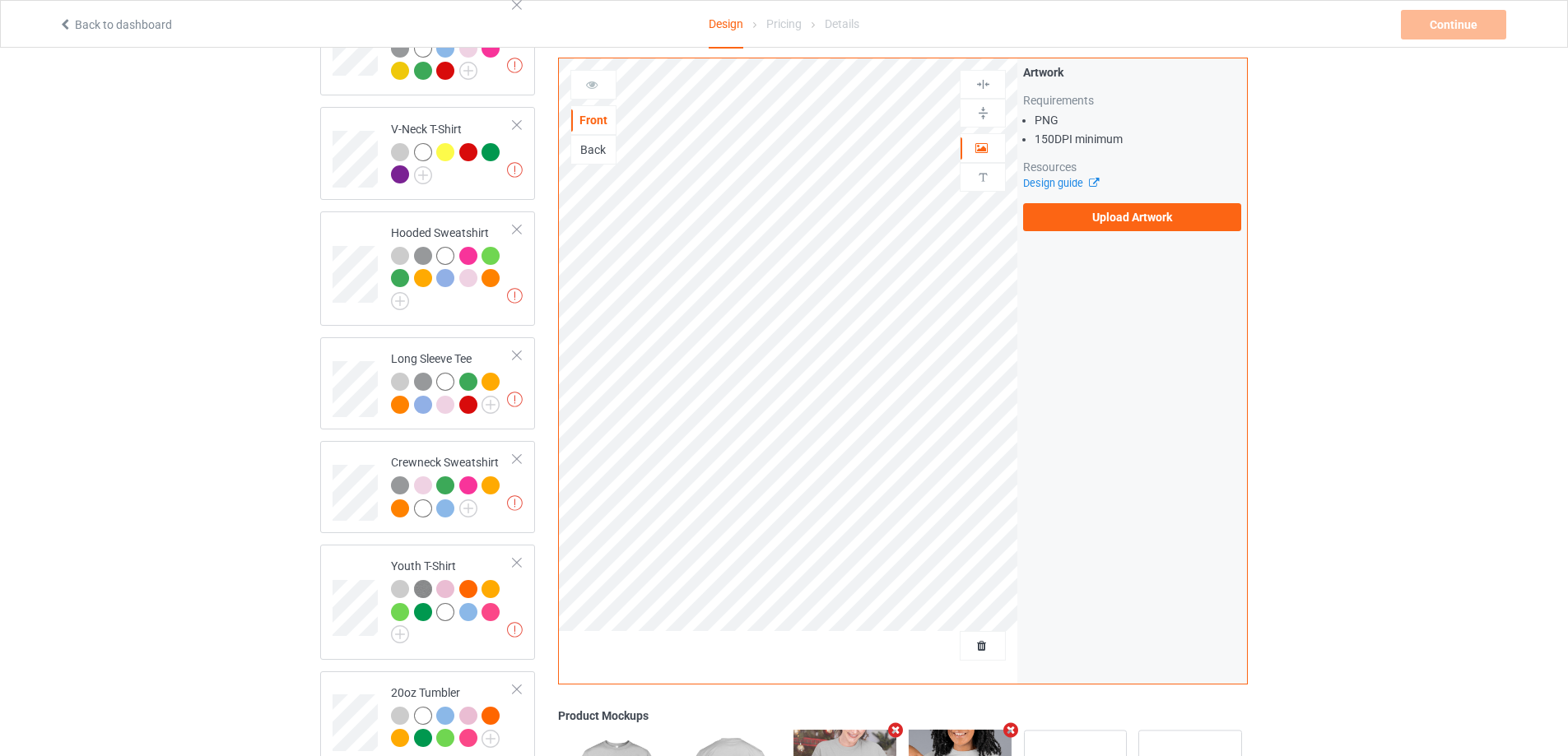
scroll to position [412, 0]
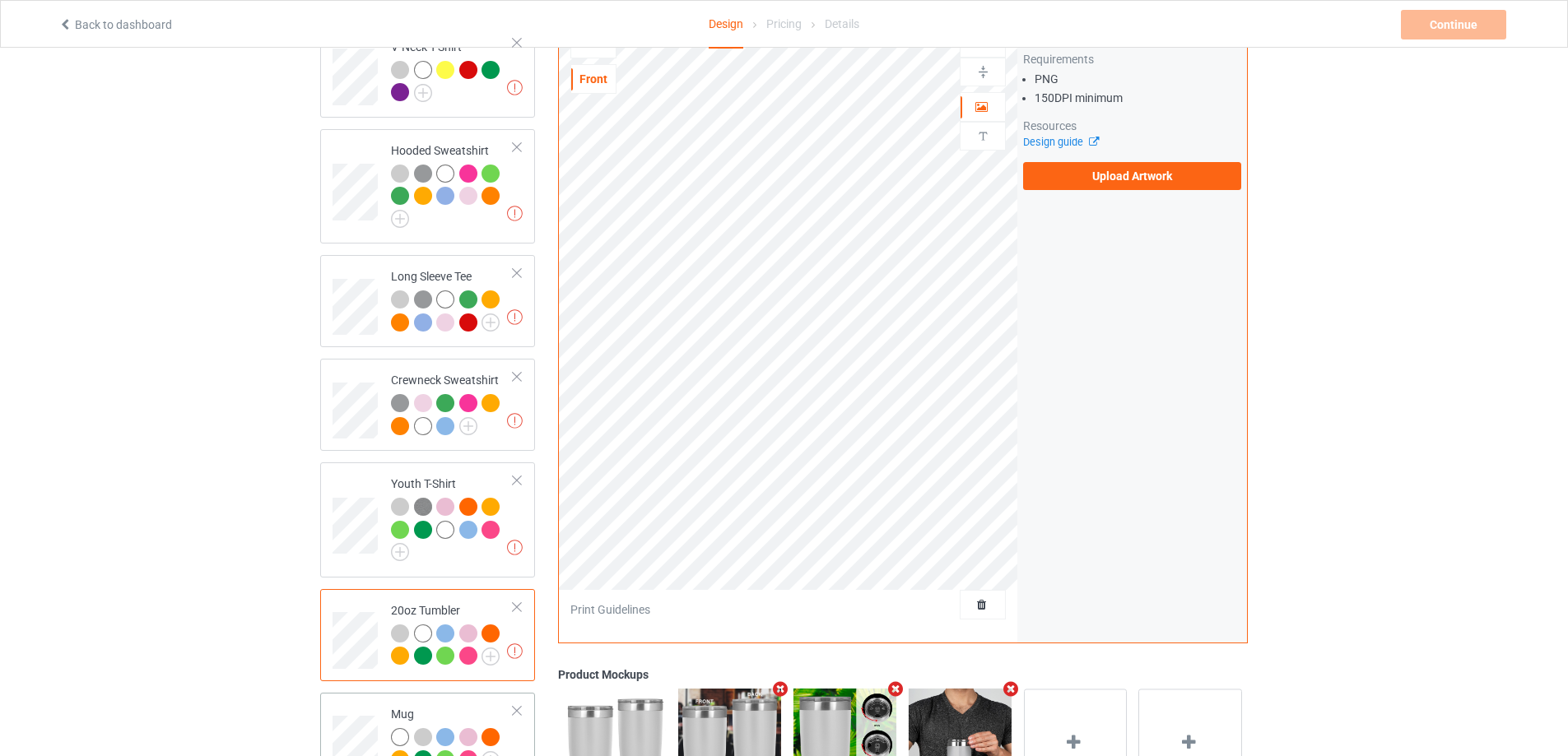
scroll to position [647, 0]
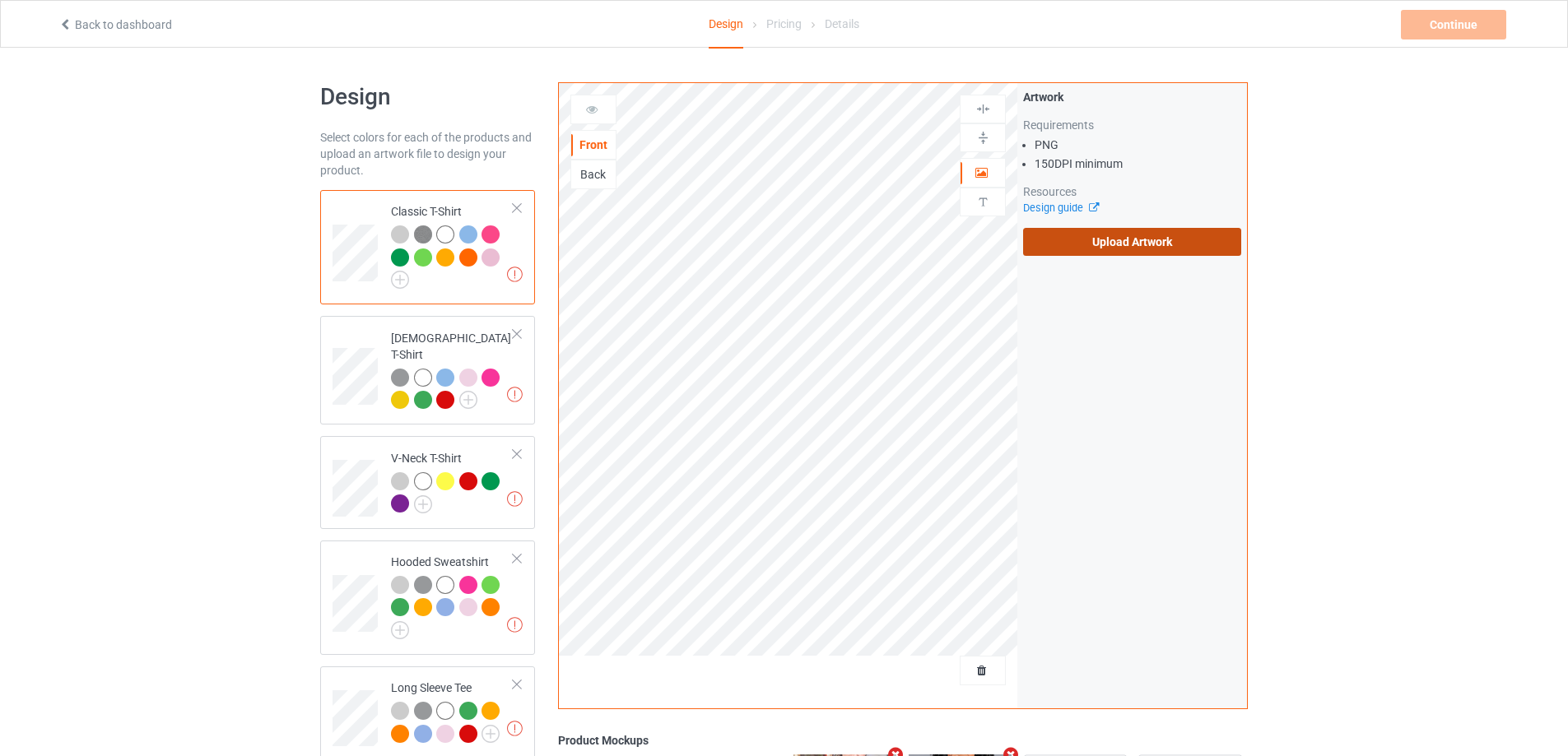
click at [1086, 246] on label "Upload Artwork" at bounding box center [1133, 242] width 218 height 28
click at [0, 0] on input "Upload Artwork" at bounding box center [0, 0] width 0 height 0
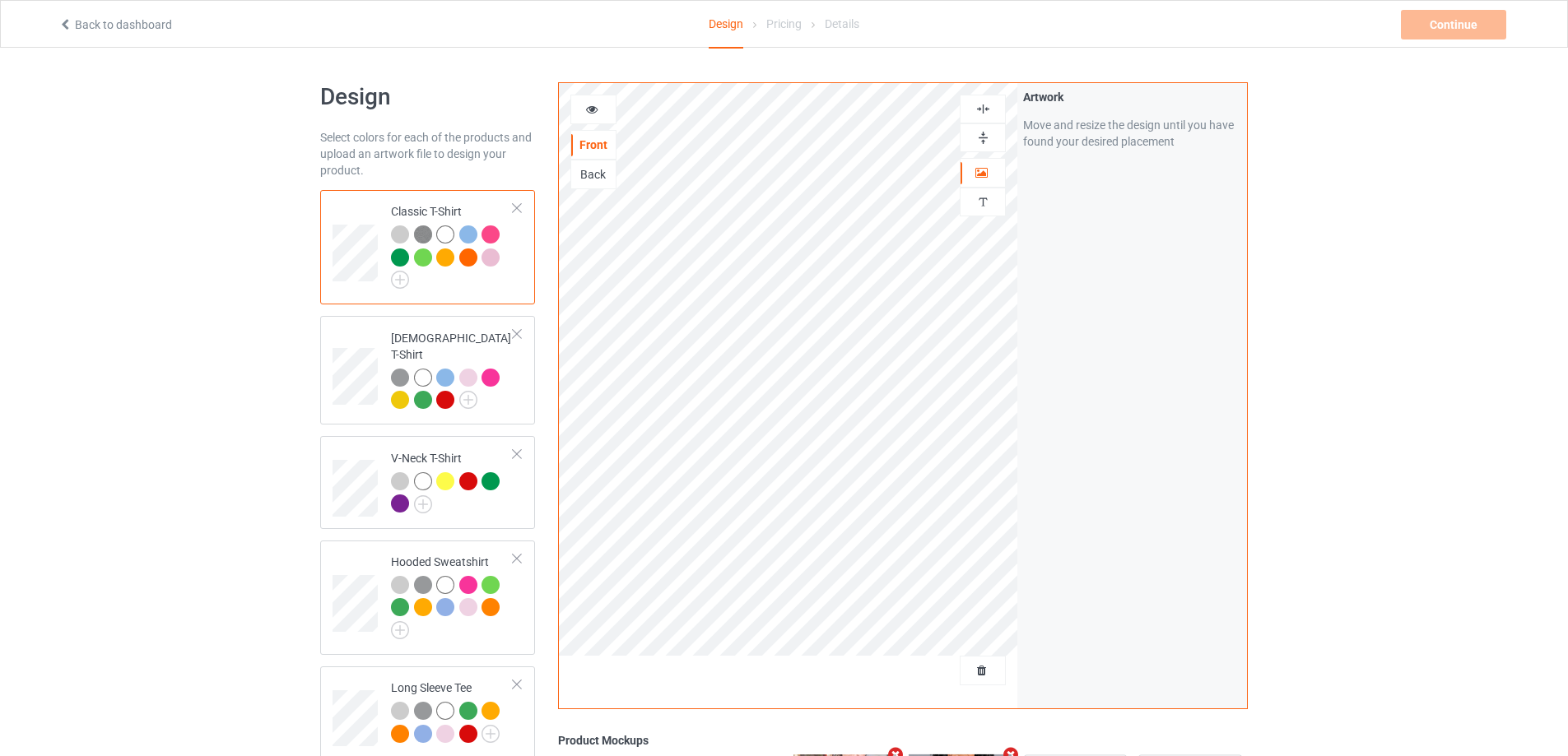
click at [989, 100] on div at bounding box center [983, 109] width 46 height 29
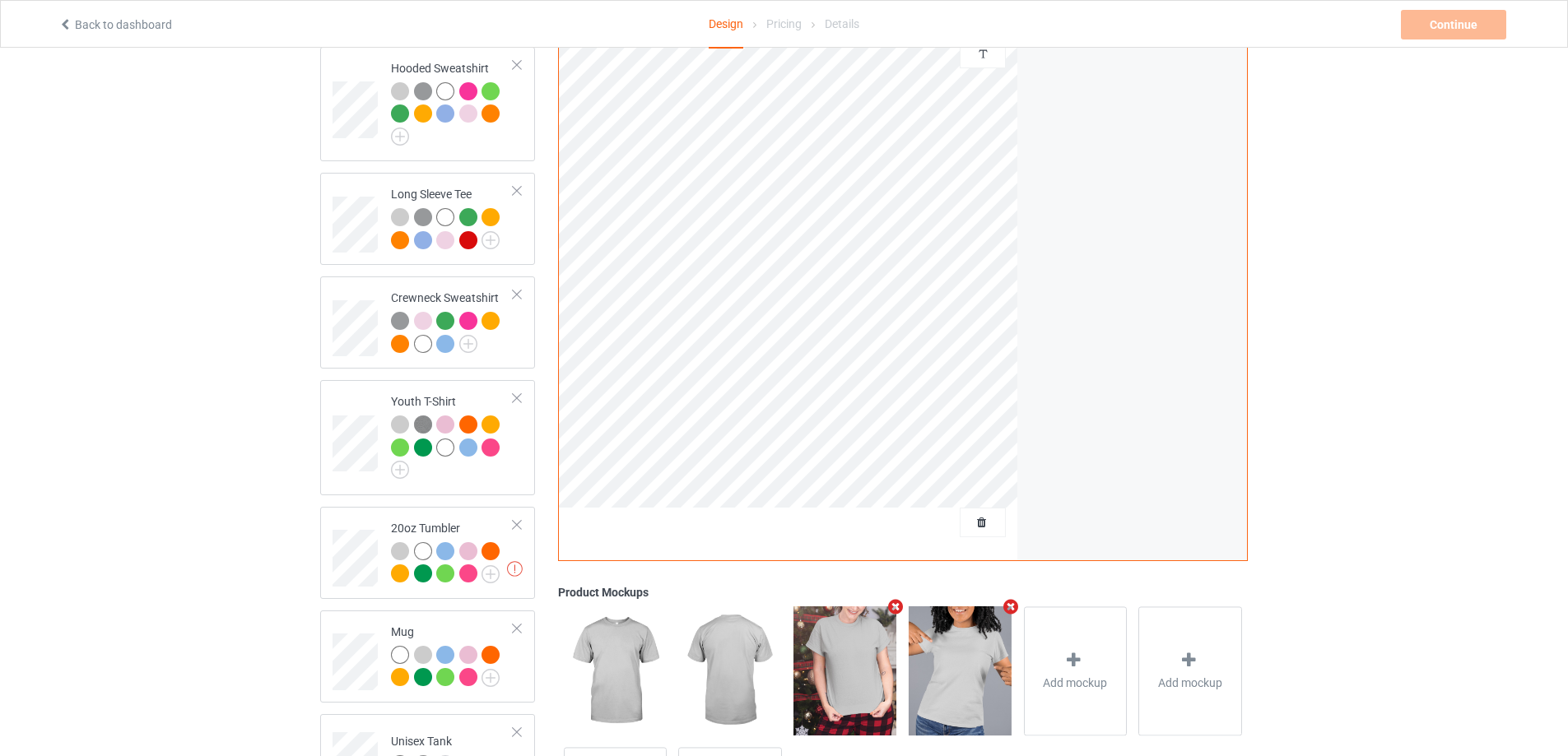
scroll to position [647, 0]
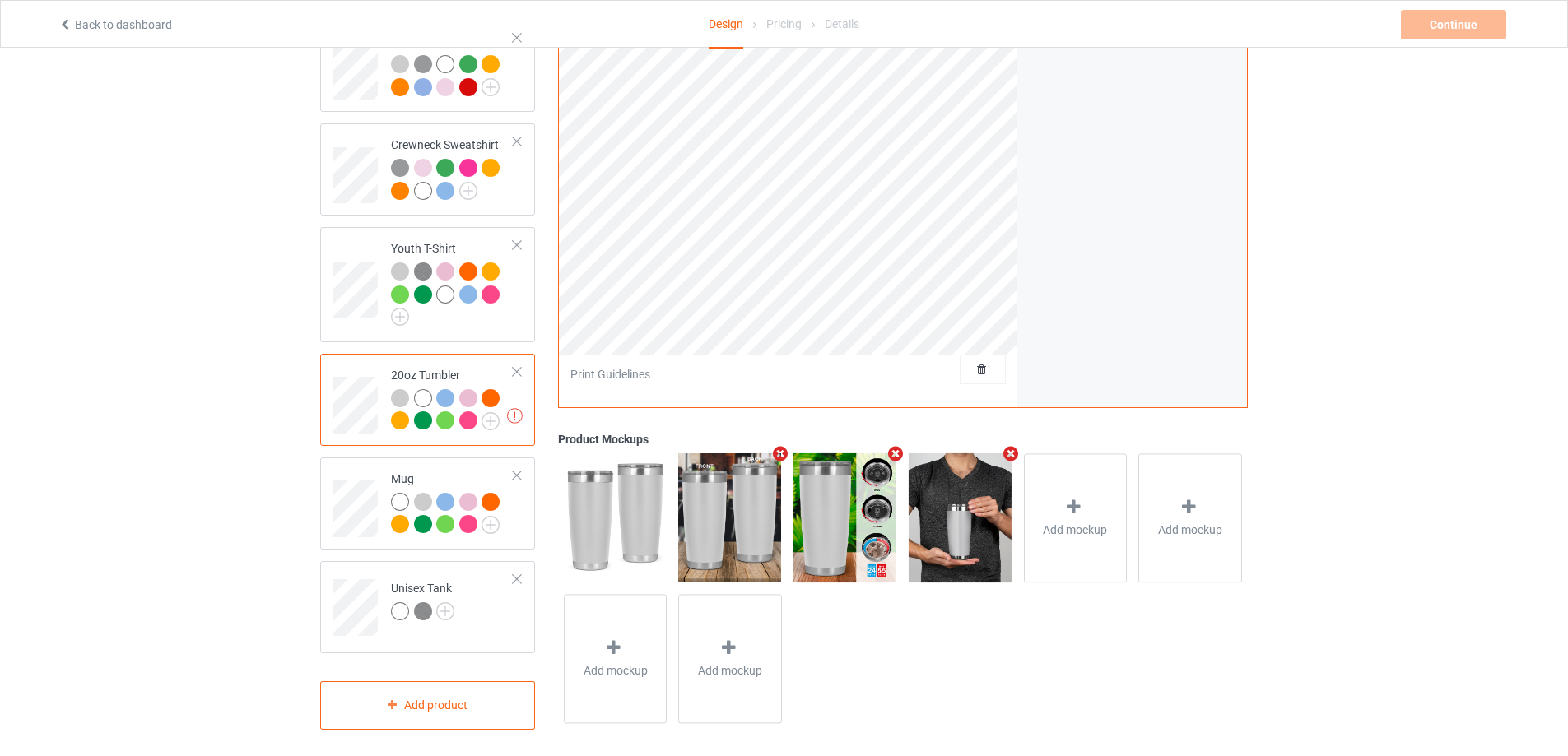
scroll to position [400, 0]
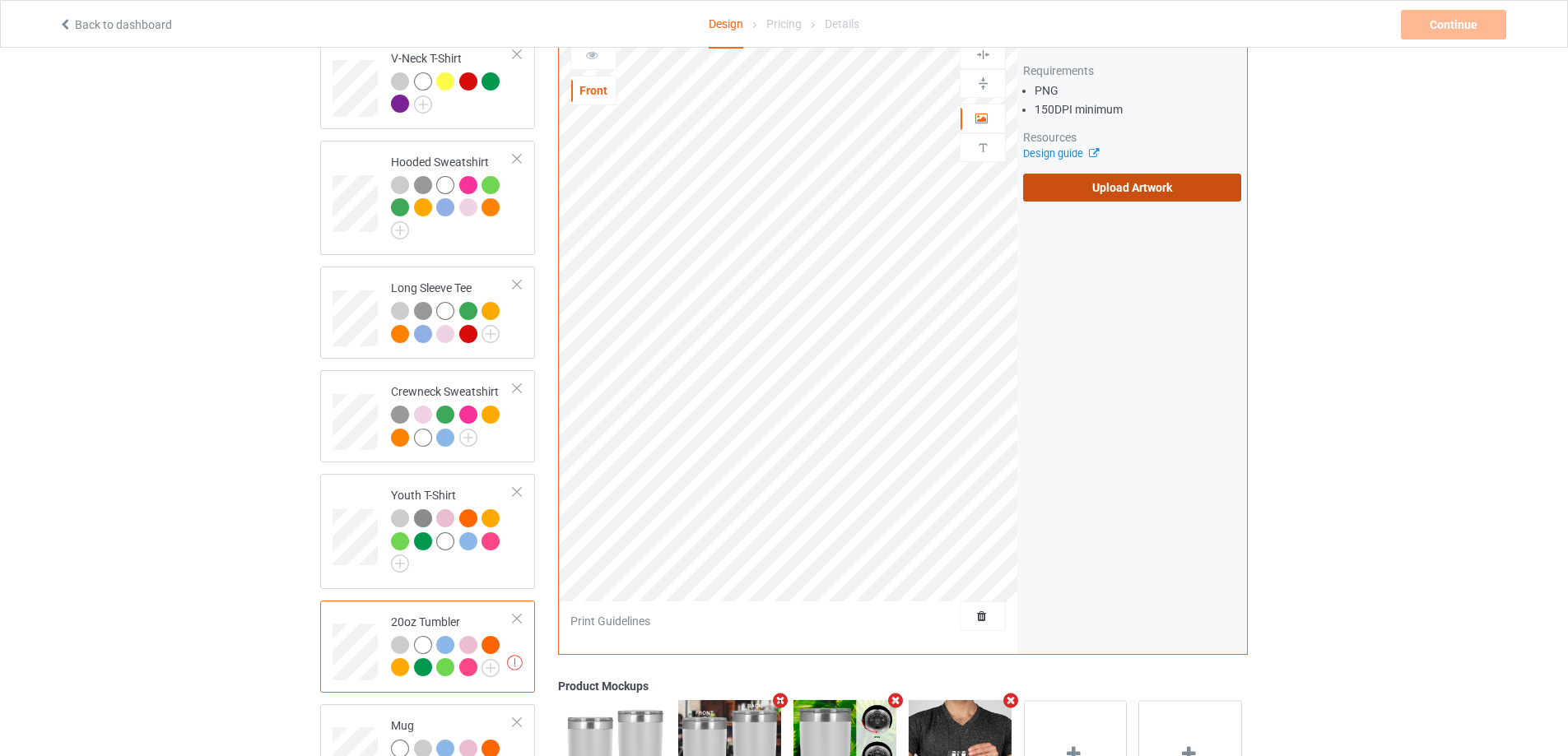
click at [1054, 178] on label "Upload Artwork" at bounding box center [1133, 187] width 218 height 28
click at [0, 0] on input "Upload Artwork" at bounding box center [0, 0] width 0 height 0
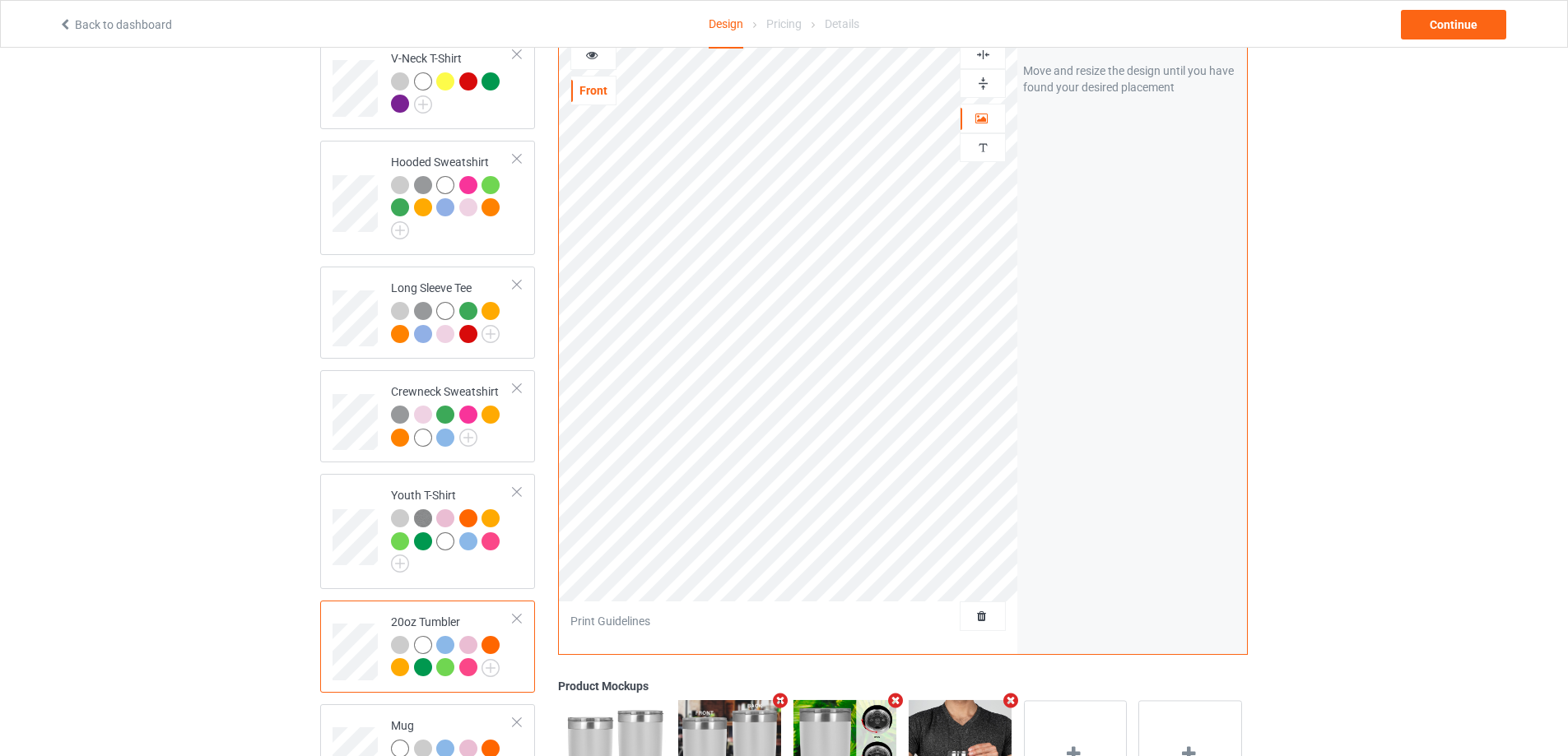
scroll to position [647, 0]
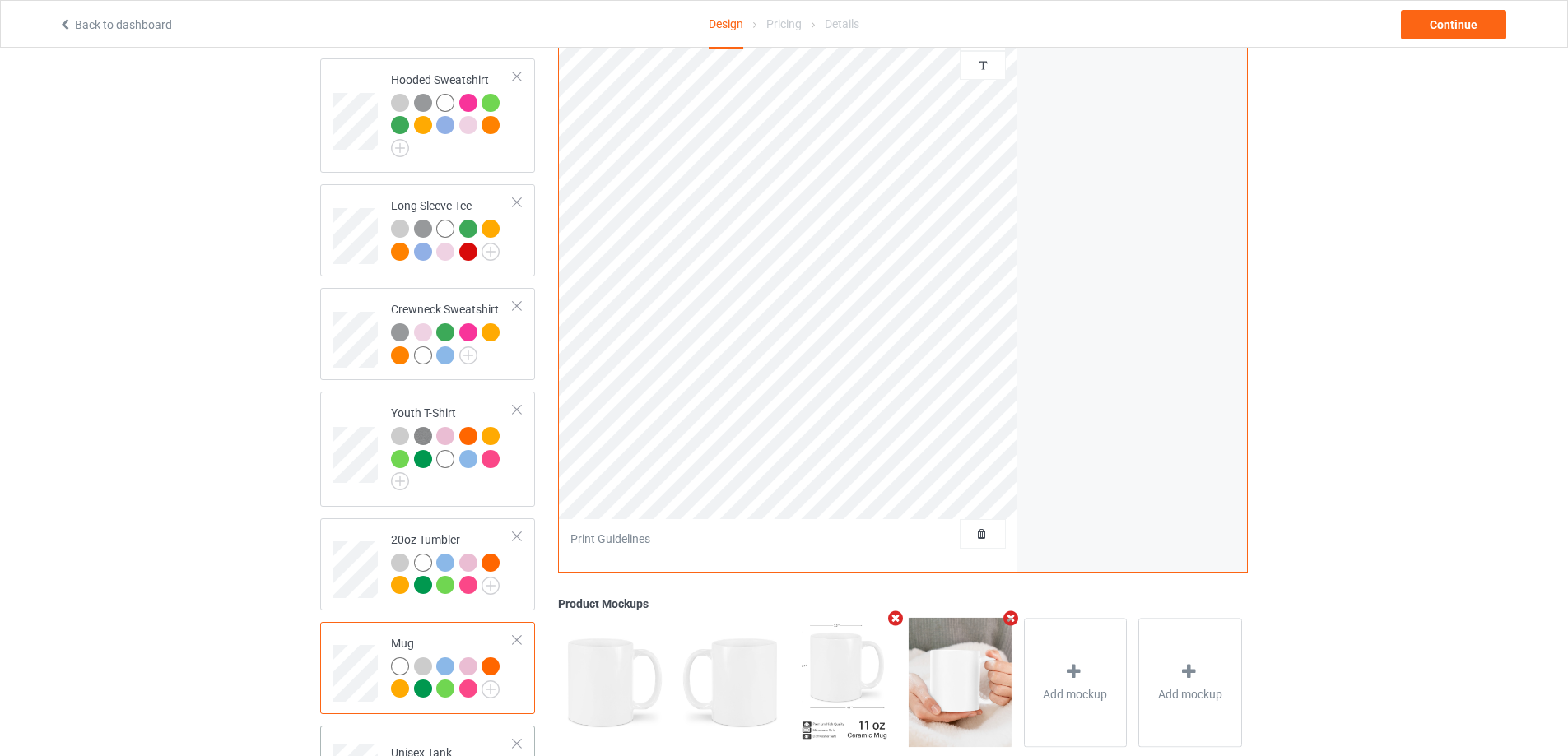
scroll to position [647, 0]
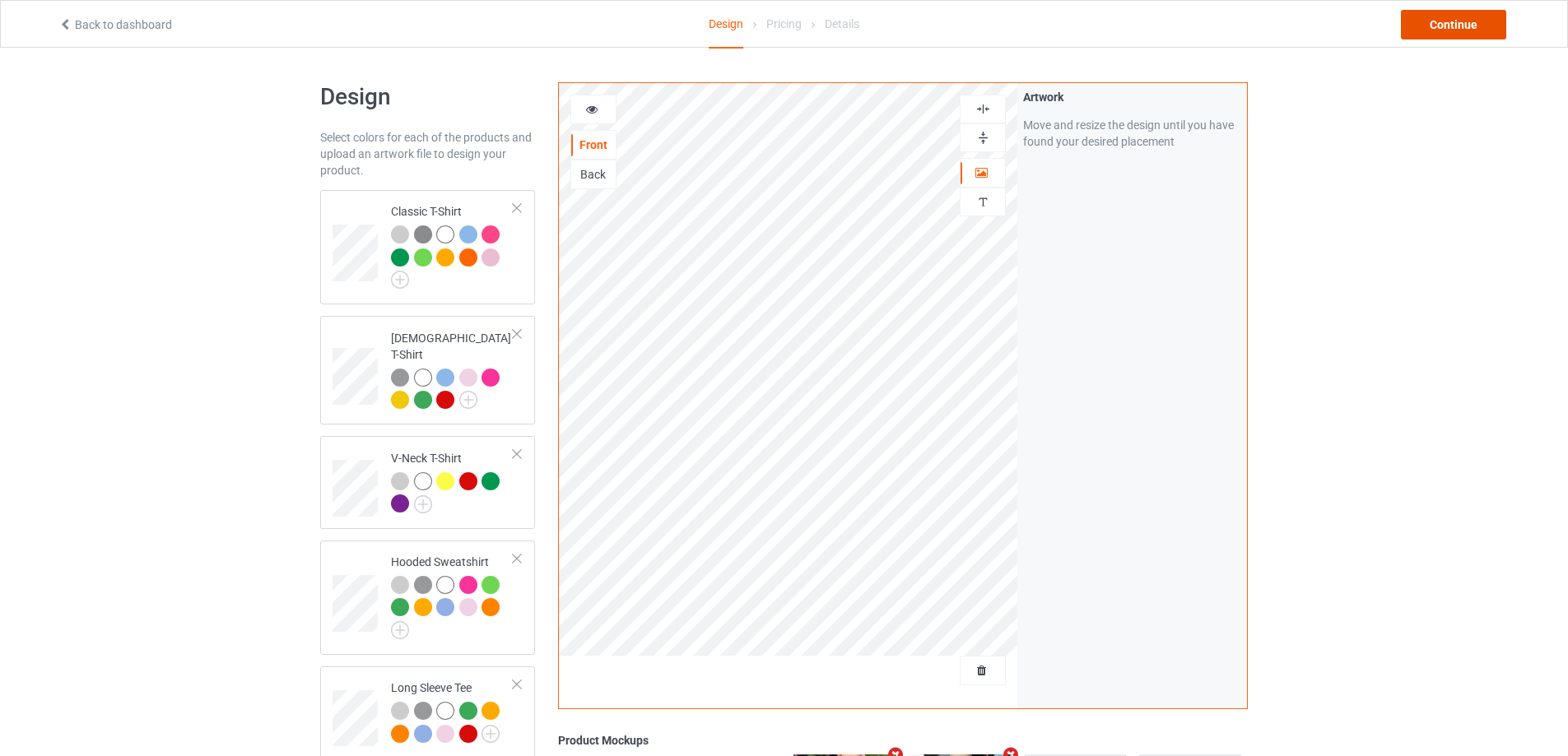
click at [1443, 31] on div "Continue" at bounding box center [1454, 25] width 105 height 30
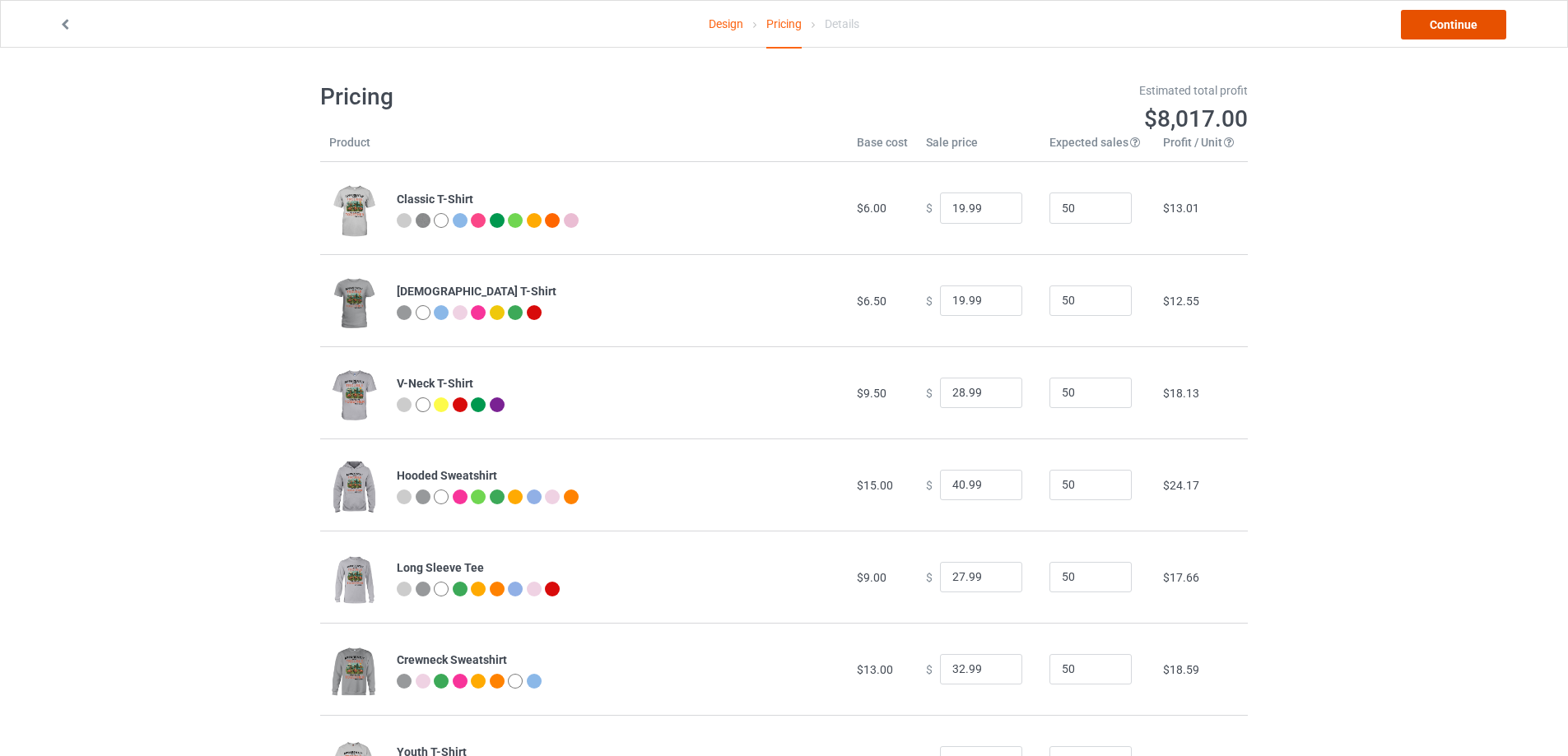
click at [1424, 27] on link "Continue" at bounding box center [1454, 25] width 105 height 30
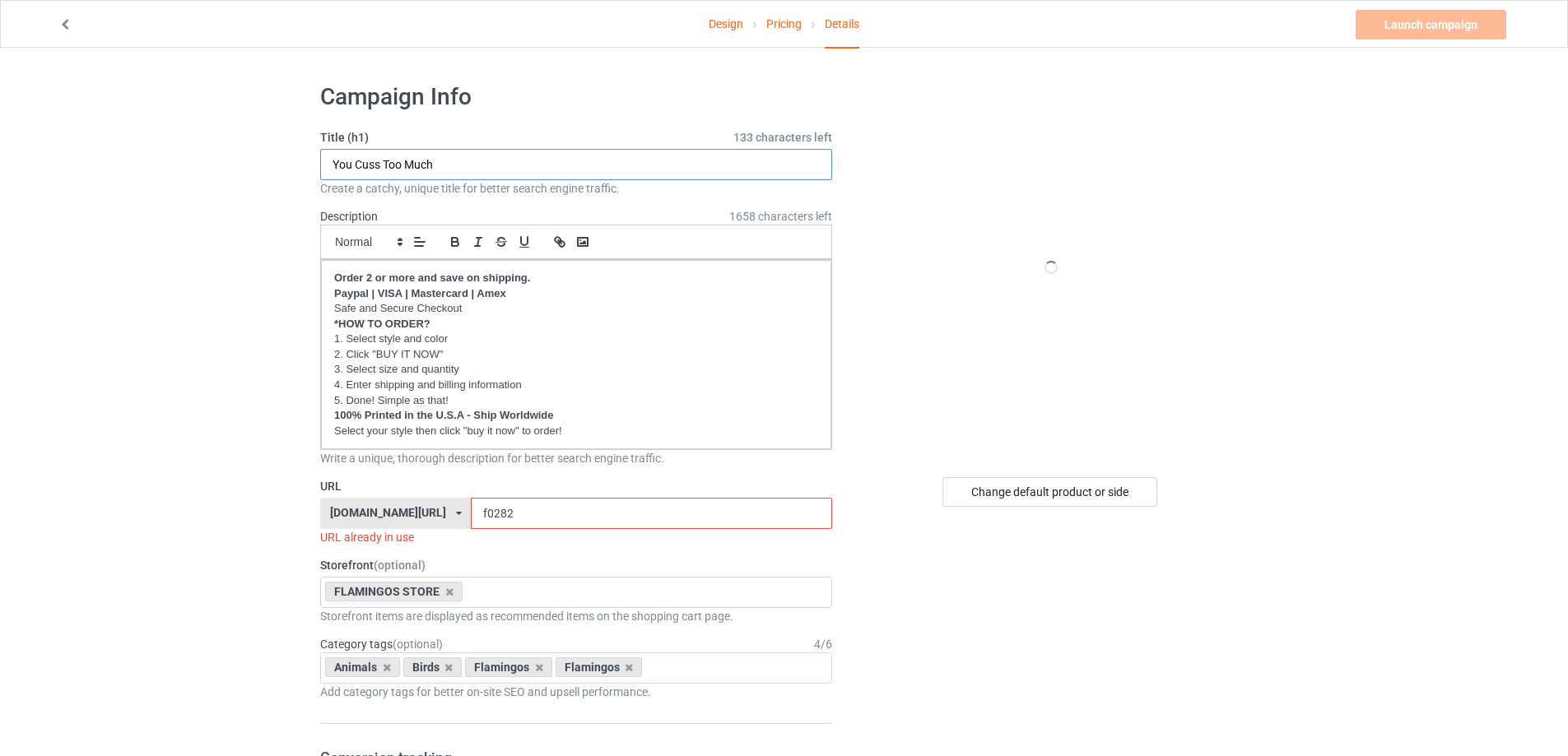
drag, startPoint x: 466, startPoint y: 164, endPoint x: 256, endPoint y: 165, distance: 210.0
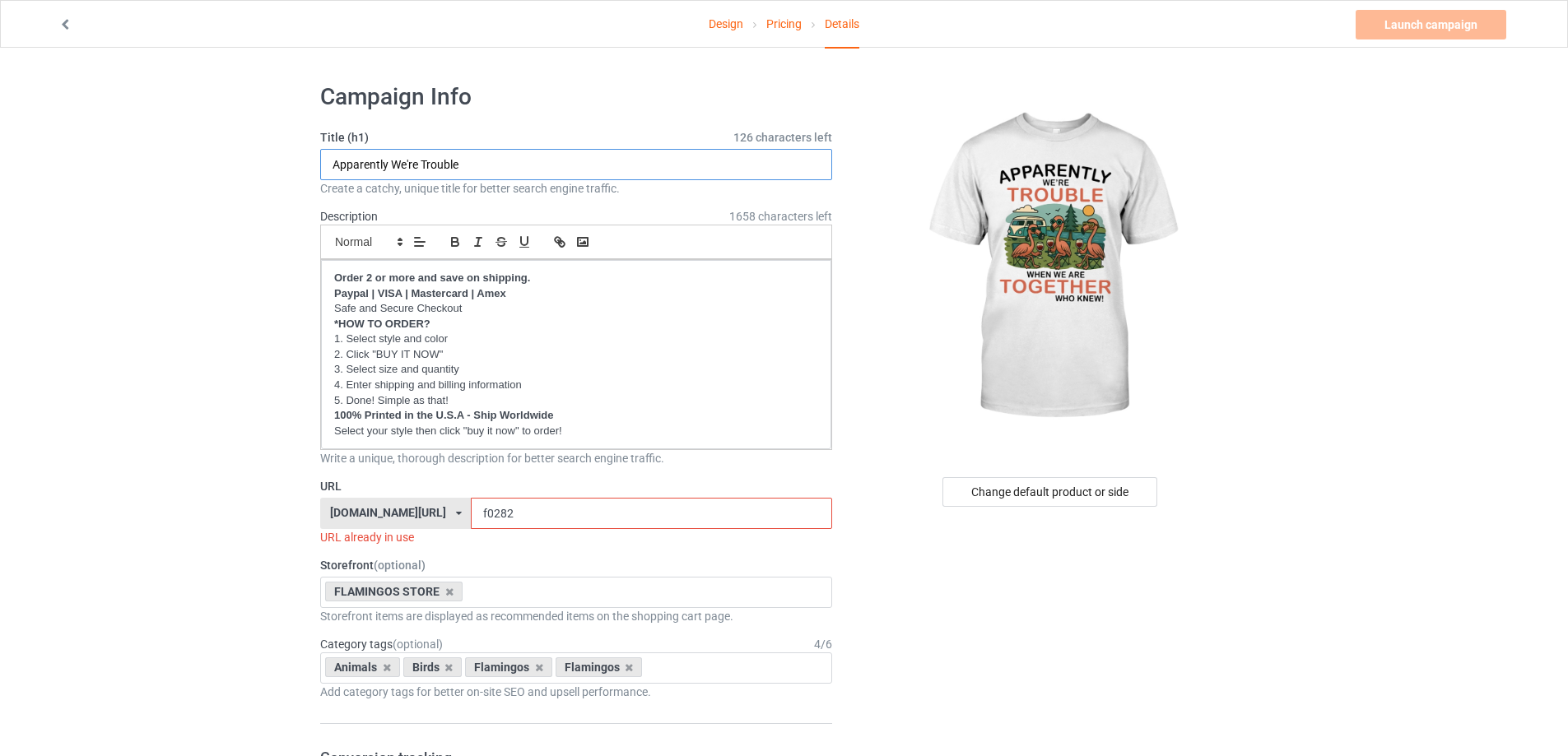
type input "Apparently We're Trouble"
click at [514, 523] on input "f0282" at bounding box center [651, 513] width 361 height 31
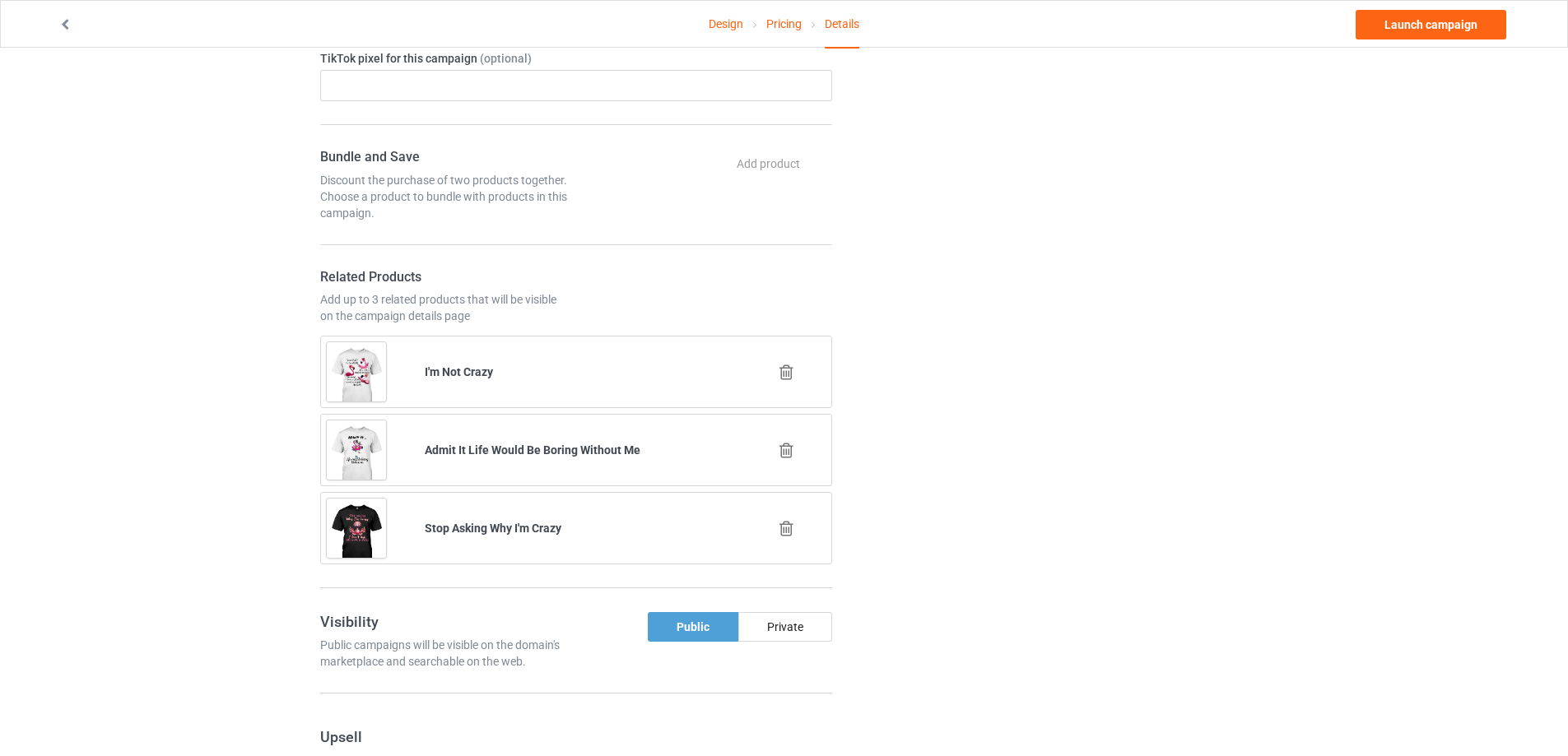
scroll to position [1152, 0]
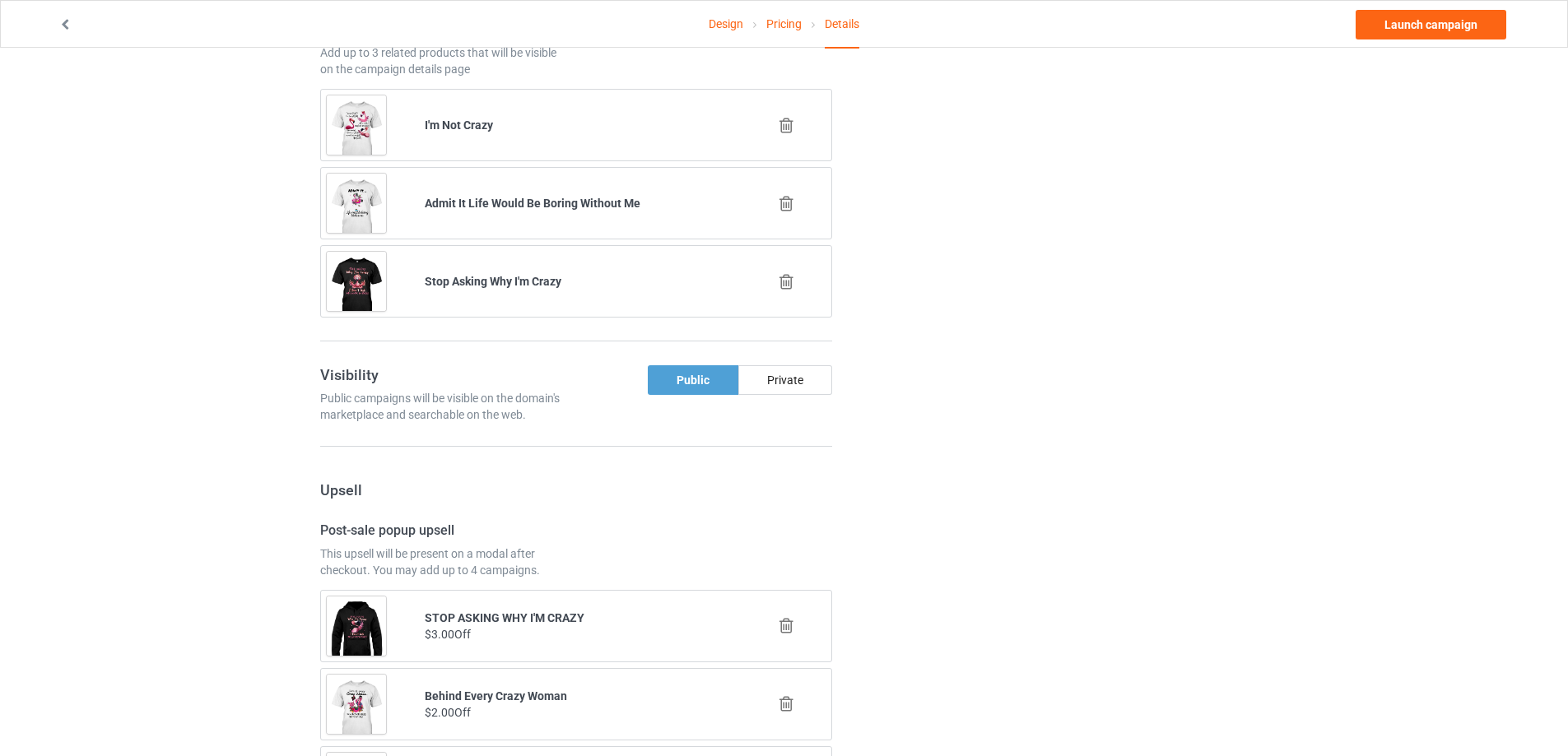
type input "f0288"
click at [1441, 32] on link "Launch campaign" at bounding box center [1432, 25] width 151 height 30
